Goal: Information Seeking & Learning: Stay updated

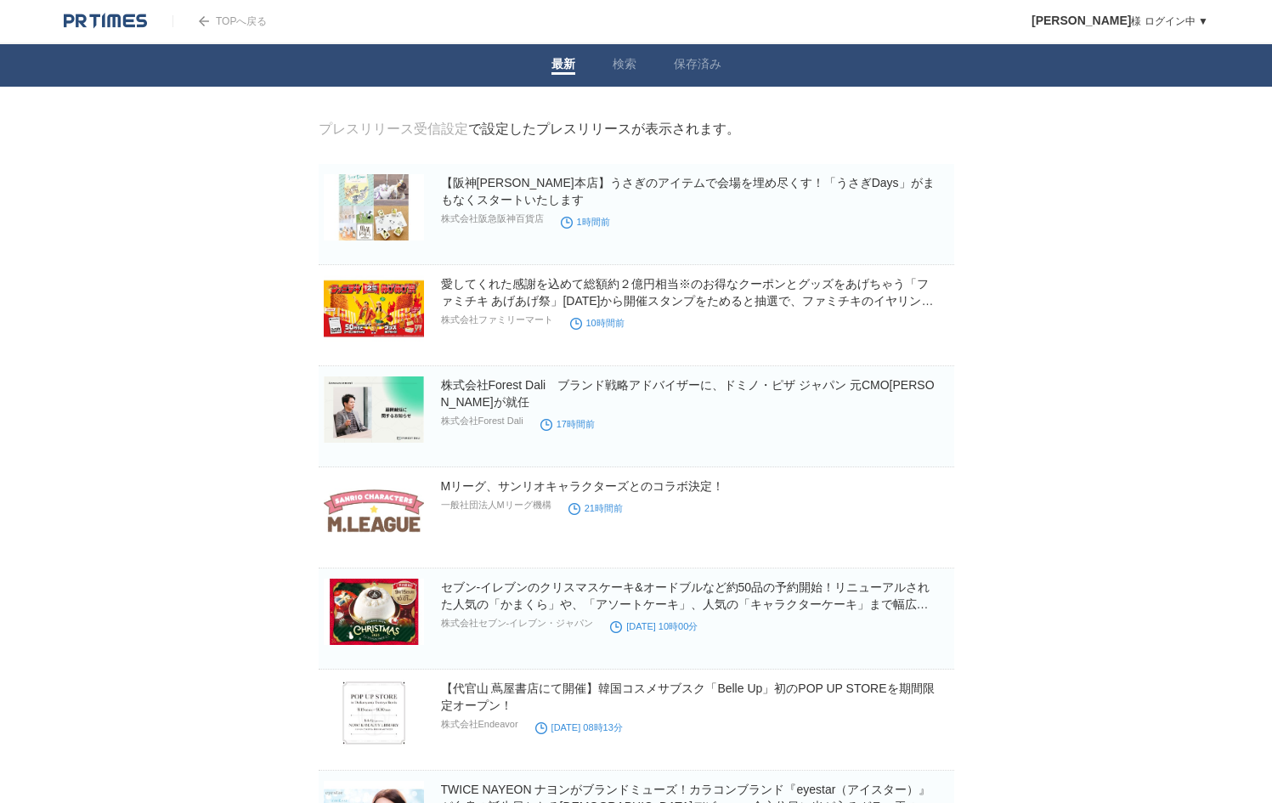
click at [133, 18] on img at bounding box center [105, 21] width 83 height 17
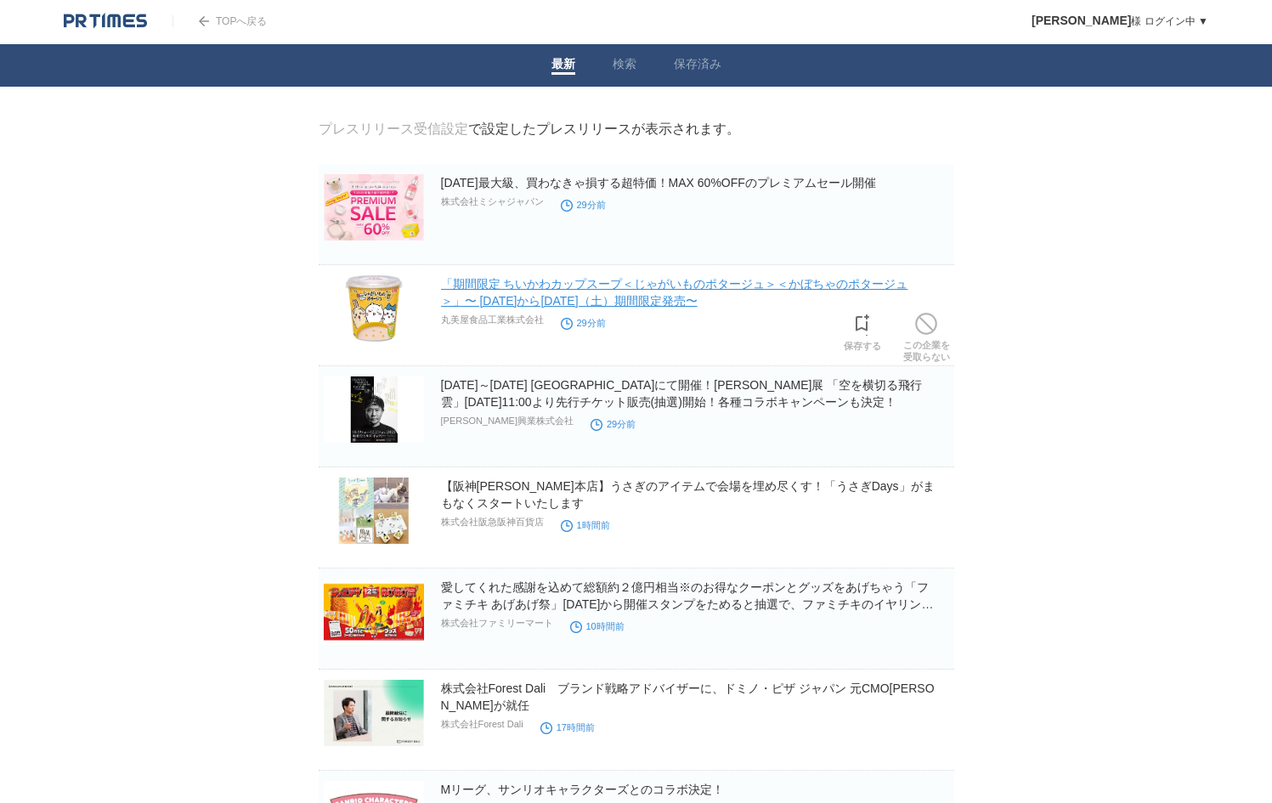
click at [721, 285] on link "「期間限定 ちいかわカップスープ＜じゃがいものポタージュ＞＜かぼちゃのポタージュ＞」〜 [DATE]から[DATE]（⼟）期間限定発売〜" at bounding box center [674, 292] width 467 height 31
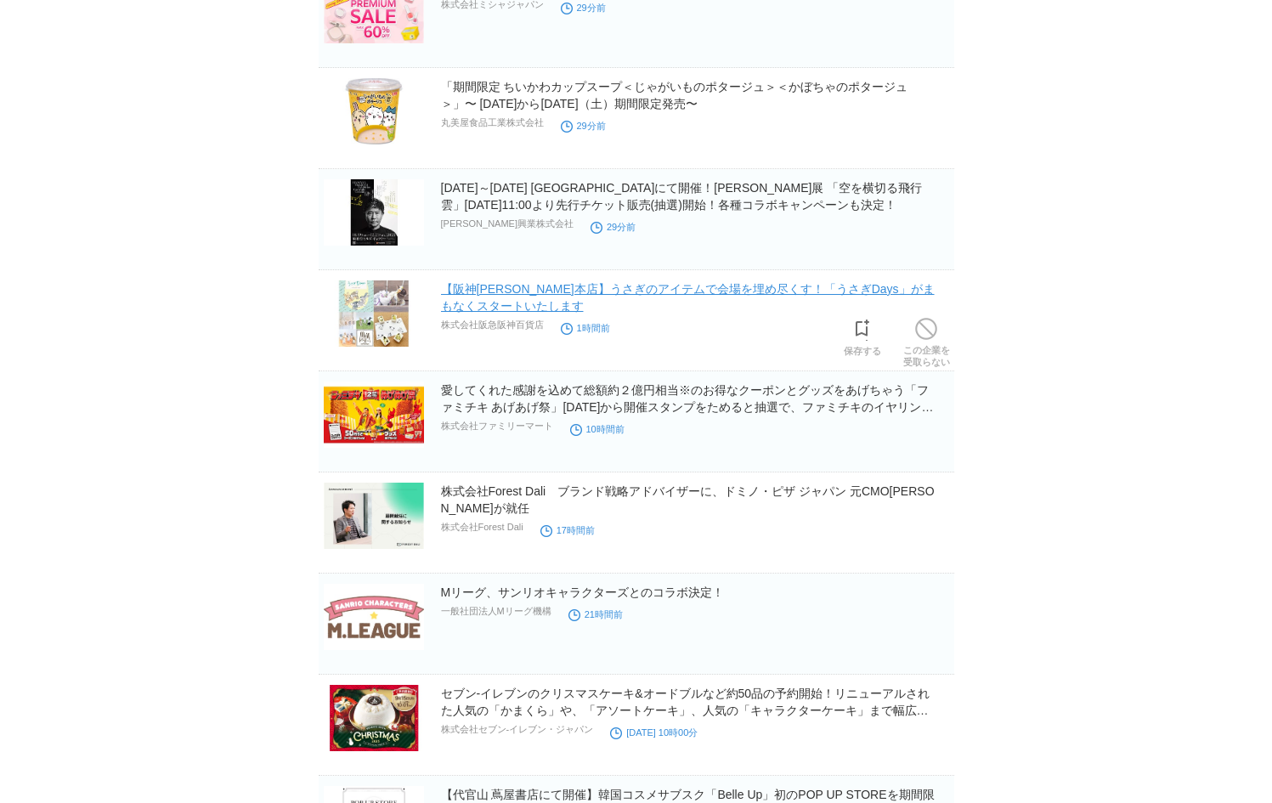
scroll to position [199, 0]
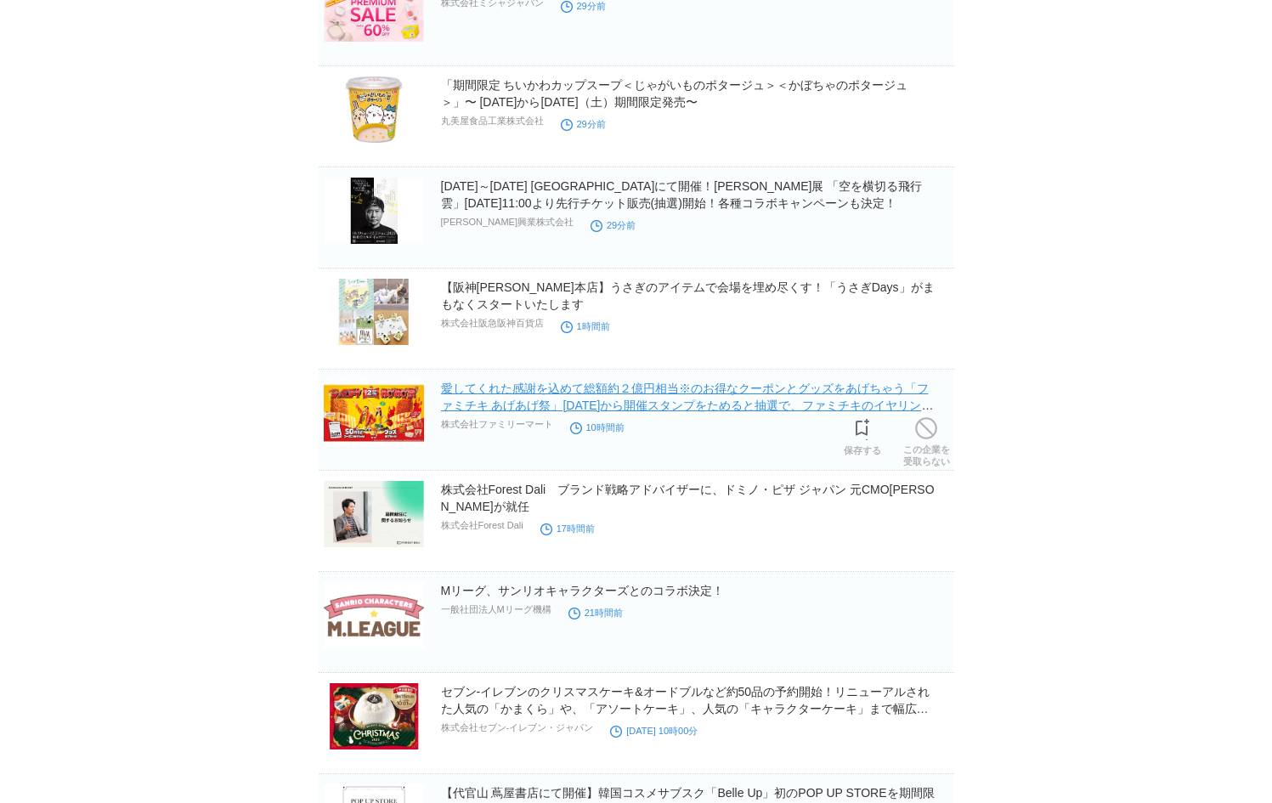
click at [549, 391] on link "愛してくれた感謝を込めて総額約２億円相当※のお得なクーポンとグッズをあげちゃう「ファミチキ あげあげ祭」[DATE]から開催スタンプをためると抽選で、ファミチ…" at bounding box center [687, 406] width 493 height 48
